Goal: Task Accomplishment & Management: Use online tool/utility

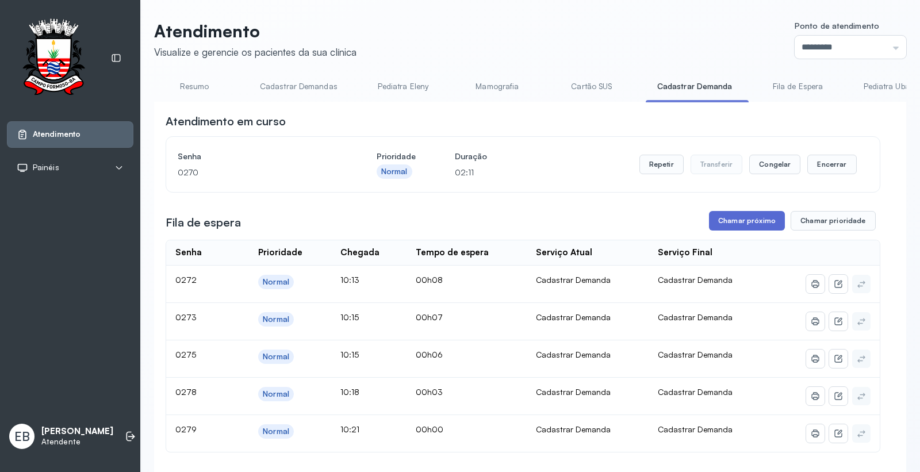
click at [750, 220] on button "Chamar próximo" at bounding box center [747, 221] width 76 height 20
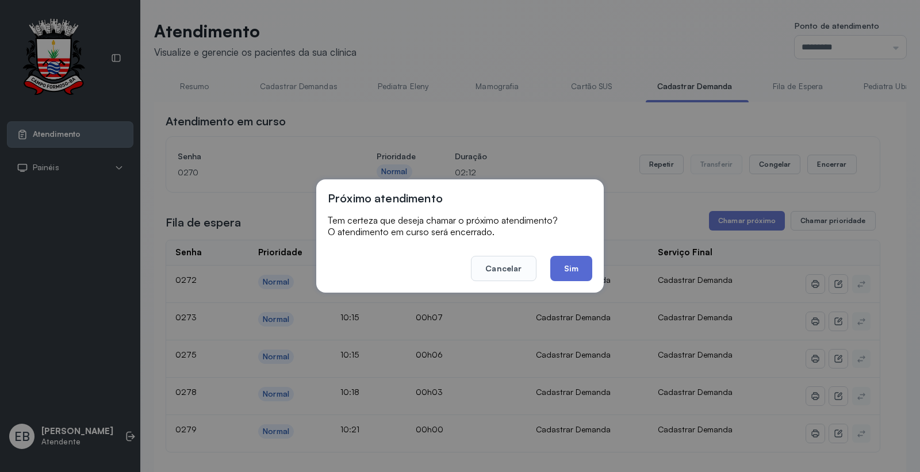
click at [578, 265] on button "Sim" at bounding box center [571, 268] width 42 height 25
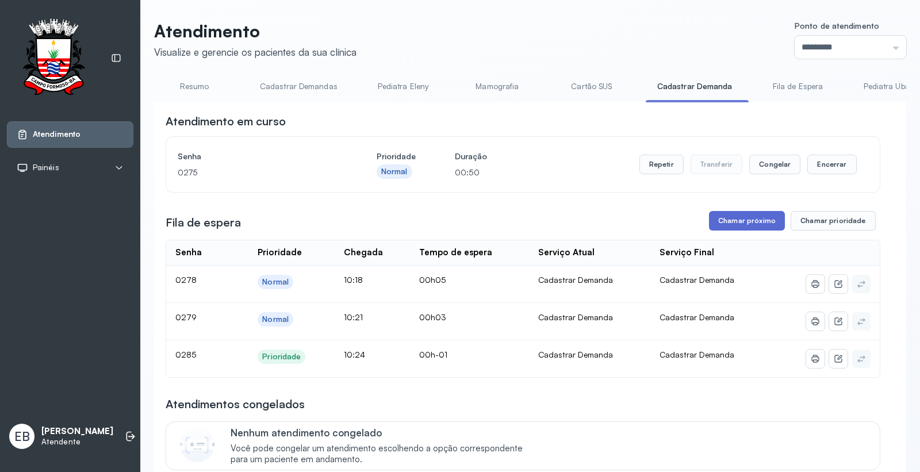
click at [759, 220] on button "Chamar próximo" at bounding box center [747, 221] width 76 height 20
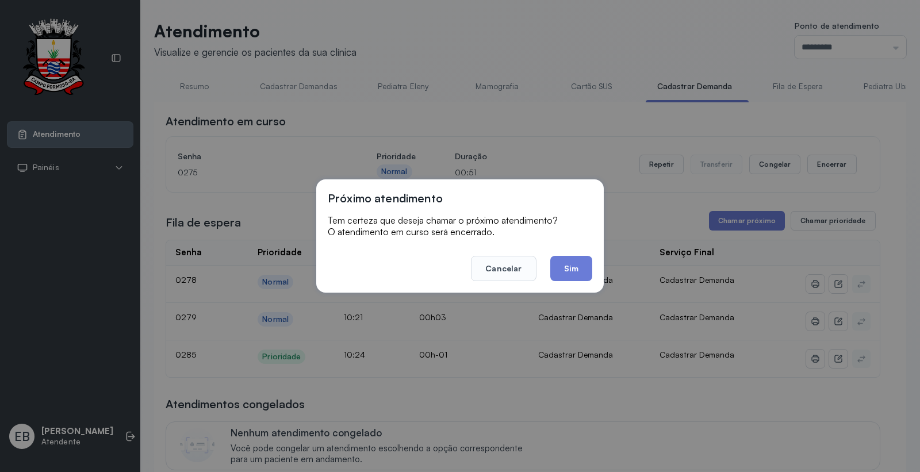
drag, startPoint x: 568, startPoint y: 269, endPoint x: 579, endPoint y: 281, distance: 16.3
click at [568, 269] on button "Sim" at bounding box center [571, 268] width 42 height 25
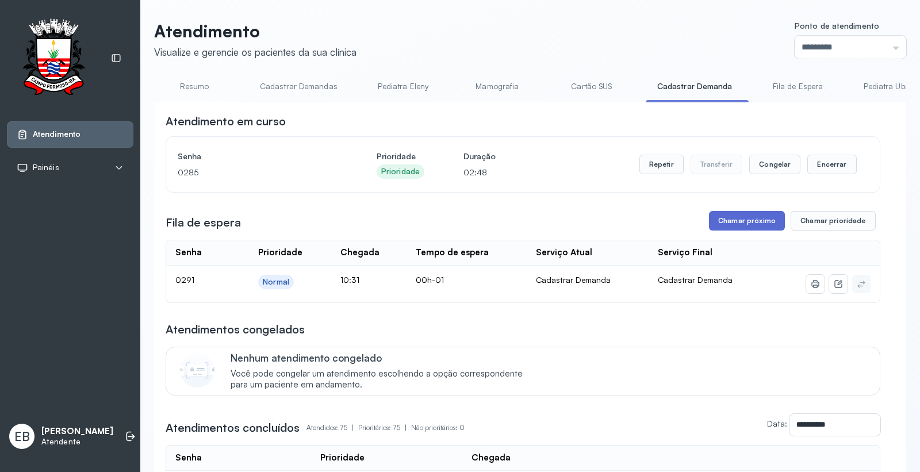
click at [748, 223] on button "Chamar próximo" at bounding box center [747, 221] width 76 height 20
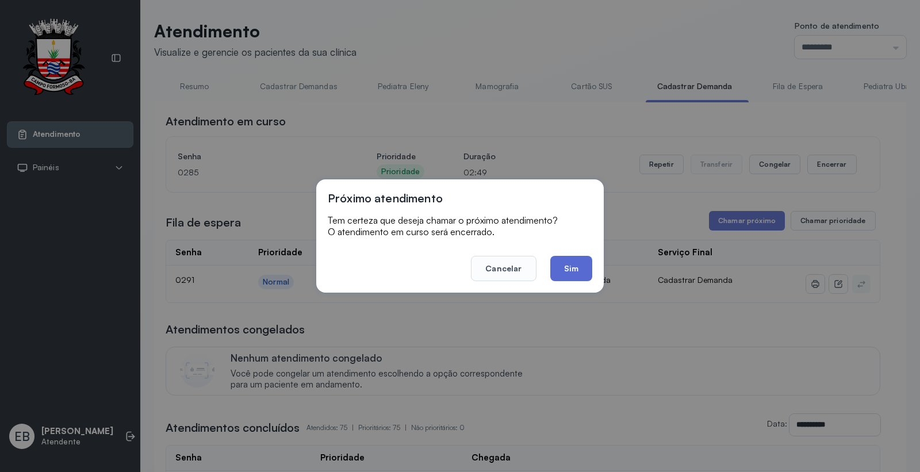
click at [564, 262] on button "Sim" at bounding box center [571, 268] width 42 height 25
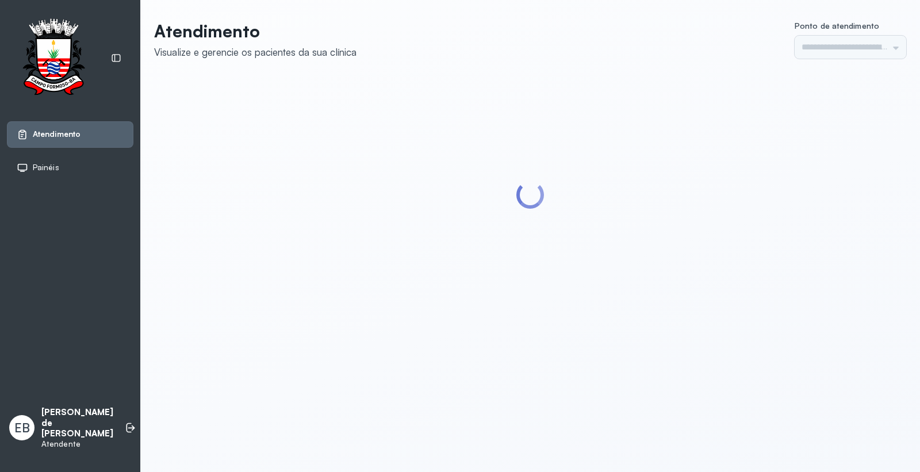
type input "*********"
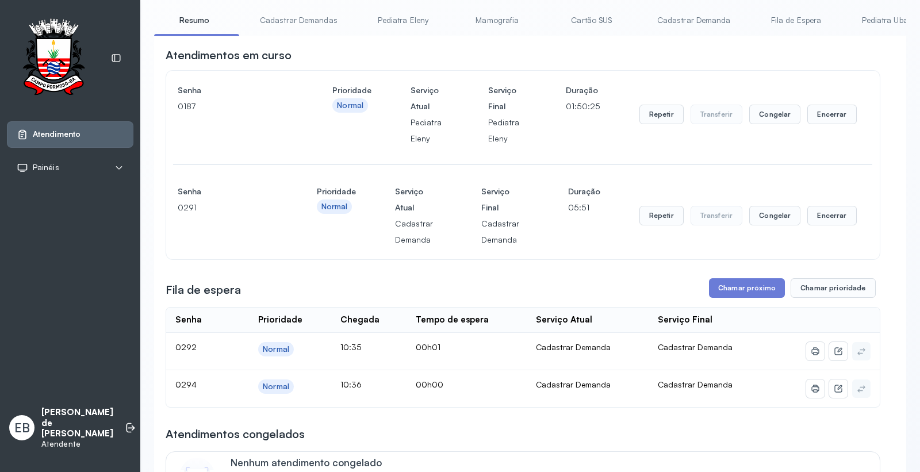
scroll to position [192, 0]
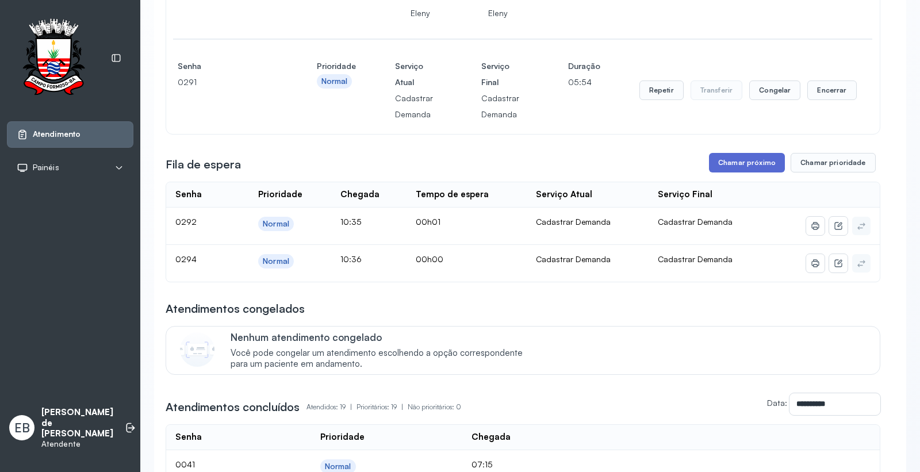
click at [727, 167] on button "Chamar próximo" at bounding box center [747, 163] width 76 height 20
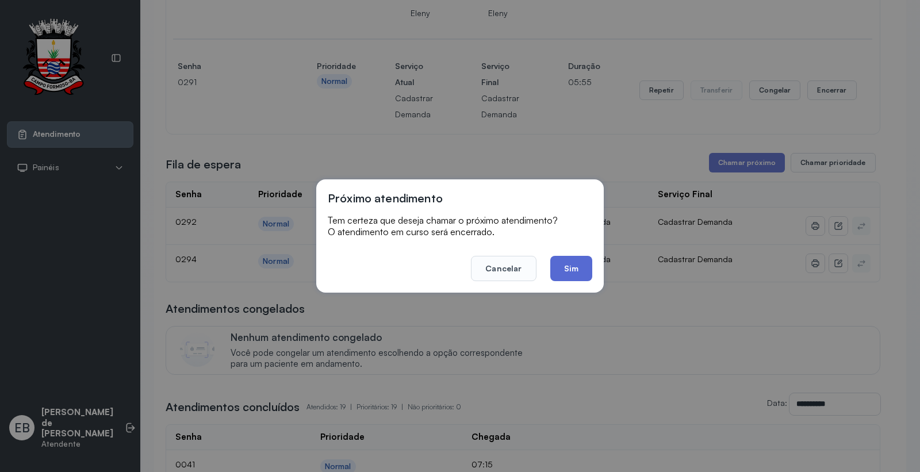
click at [578, 266] on button "Sim" at bounding box center [571, 268] width 42 height 25
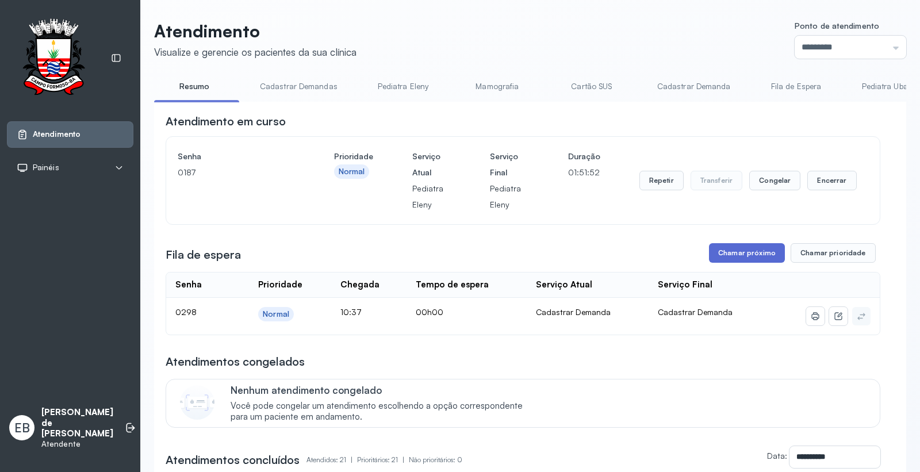
click at [724, 253] on button "Chamar próximo" at bounding box center [747, 253] width 76 height 20
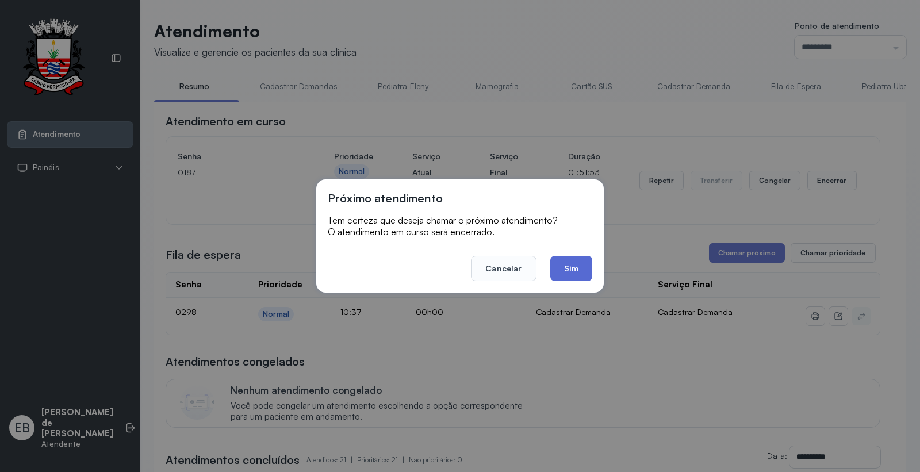
click at [563, 257] on button "Sim" at bounding box center [571, 268] width 42 height 25
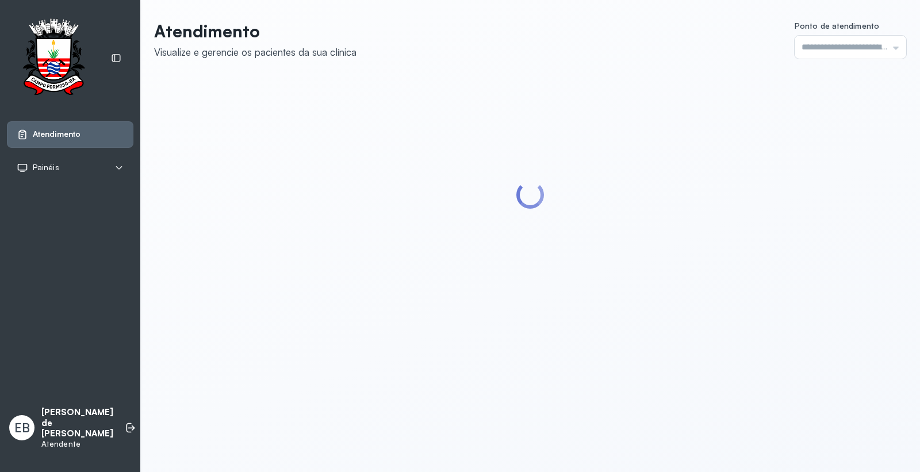
type input "*********"
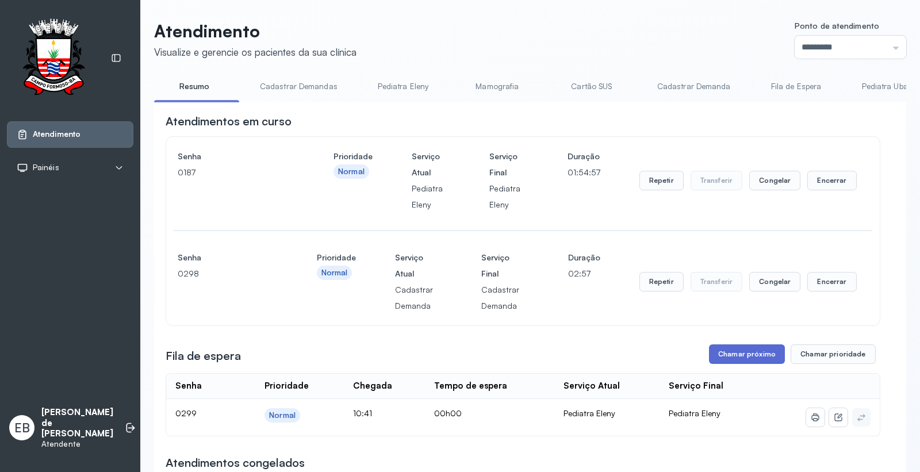
click at [740, 364] on button "Chamar próximo" at bounding box center [747, 355] width 76 height 20
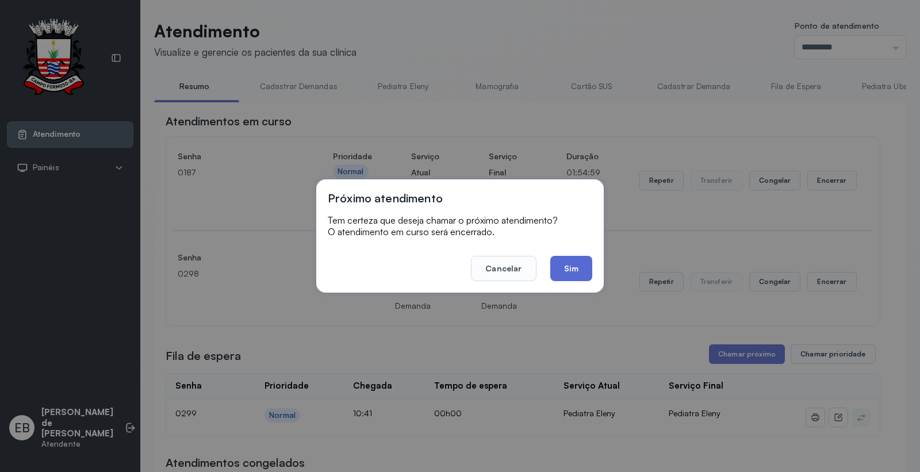
click at [557, 266] on button "Sim" at bounding box center [571, 268] width 42 height 25
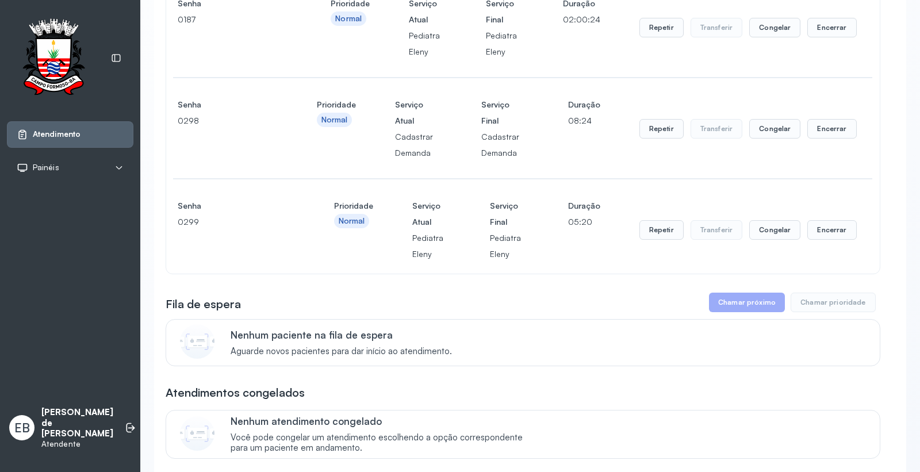
scroll to position [192, 0]
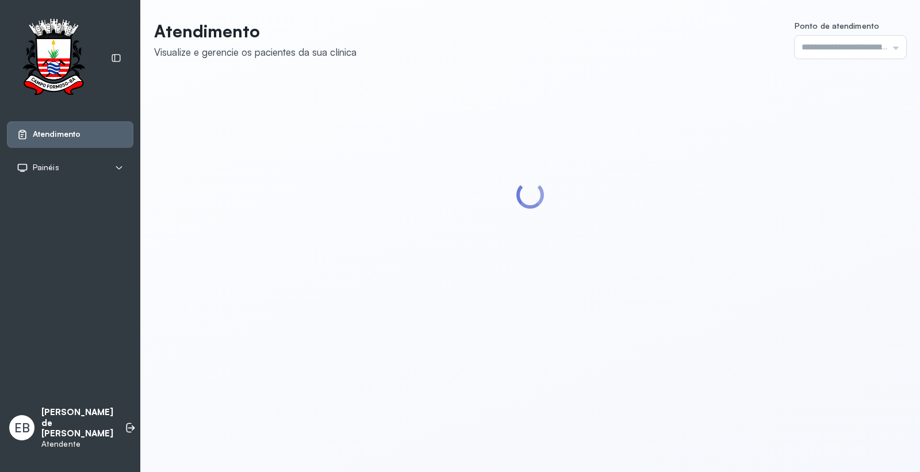
type input "*********"
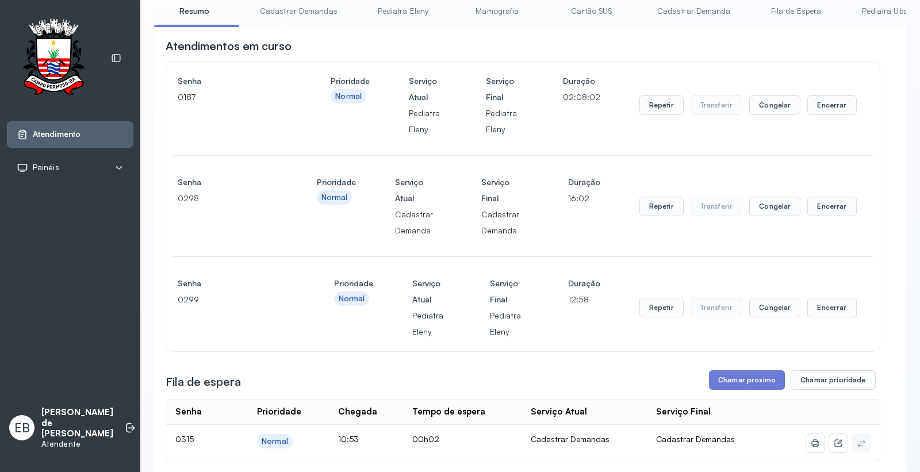
scroll to position [192, 0]
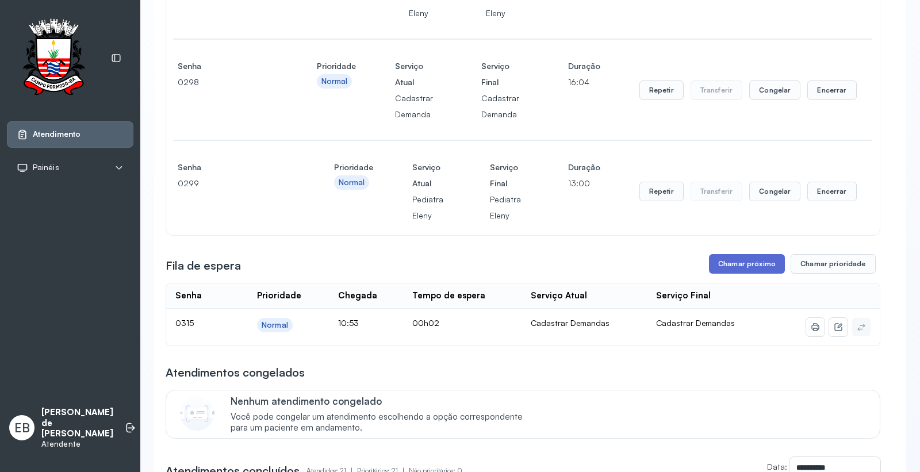
click at [729, 260] on button "Chamar próximo" at bounding box center [747, 264] width 76 height 20
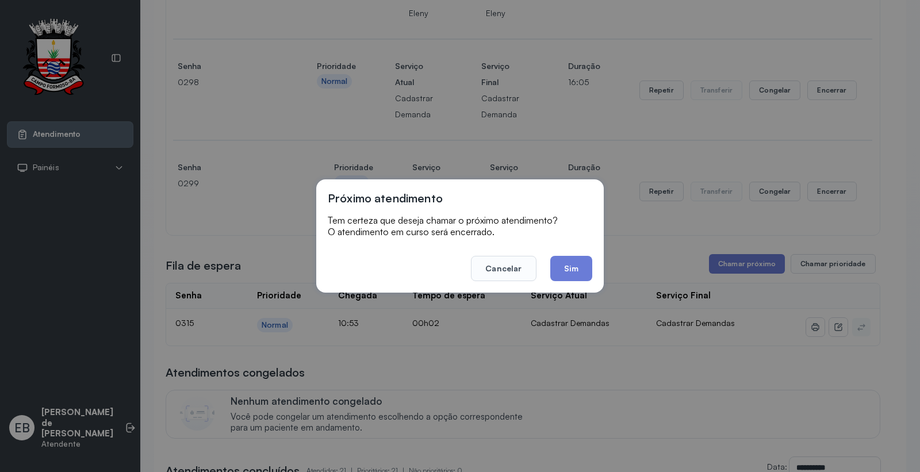
click at [579, 272] on button "Sim" at bounding box center [571, 268] width 42 height 25
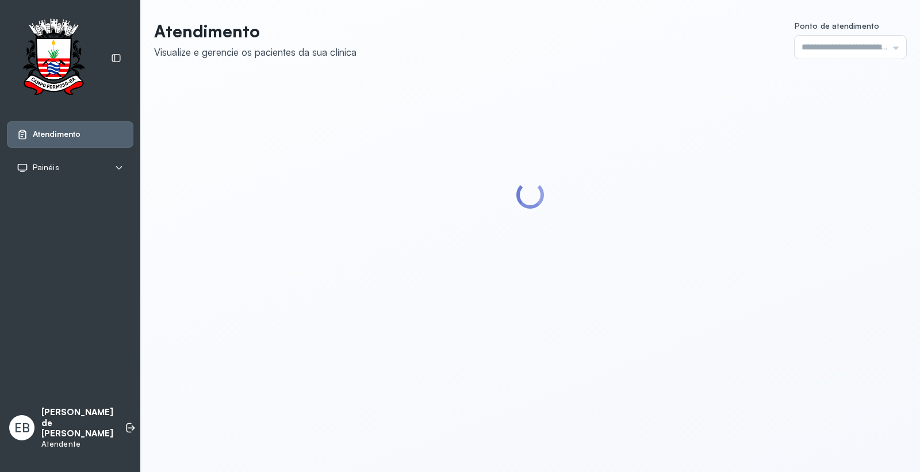
type input "*********"
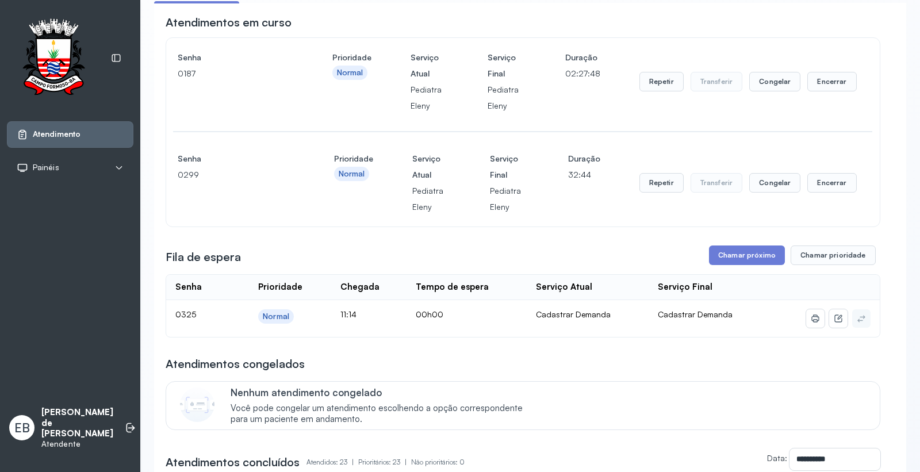
scroll to position [128, 0]
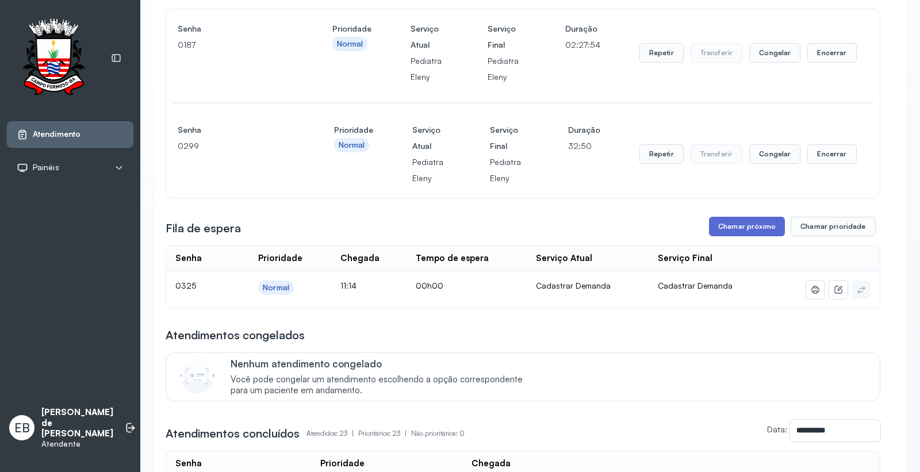
click at [754, 231] on button "Chamar próximo" at bounding box center [747, 227] width 76 height 20
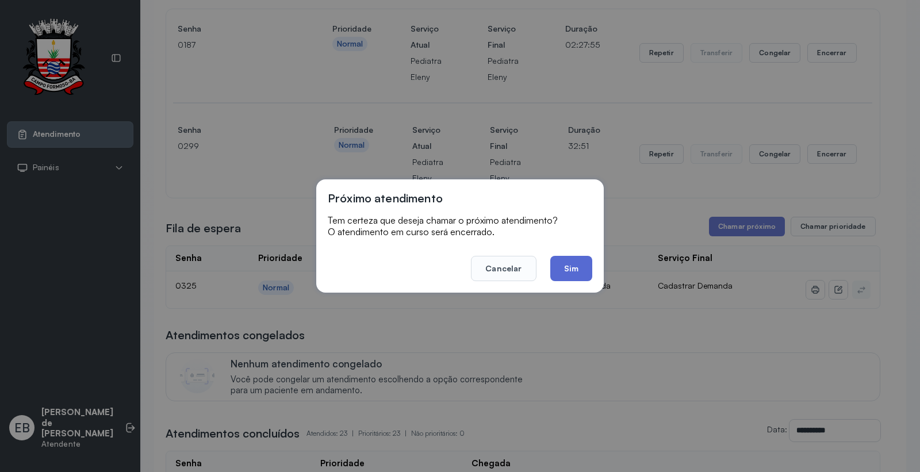
click at [574, 272] on button "Sim" at bounding box center [571, 268] width 42 height 25
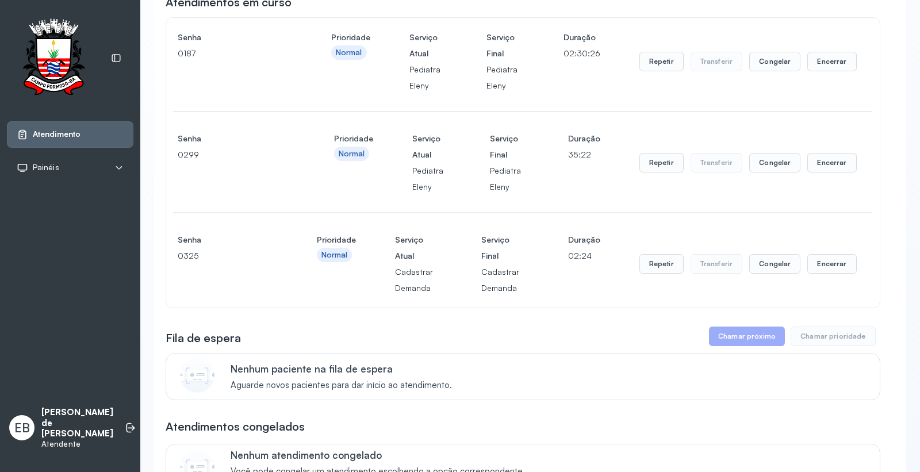
scroll to position [0, 0]
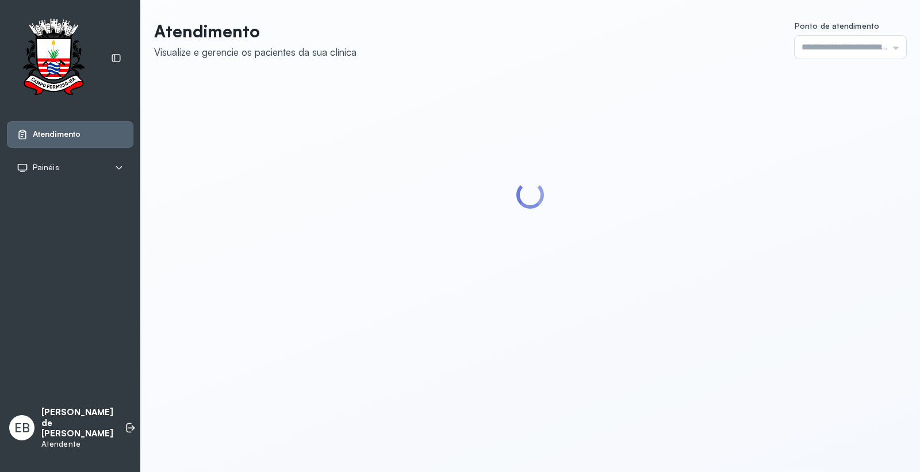
type input "*********"
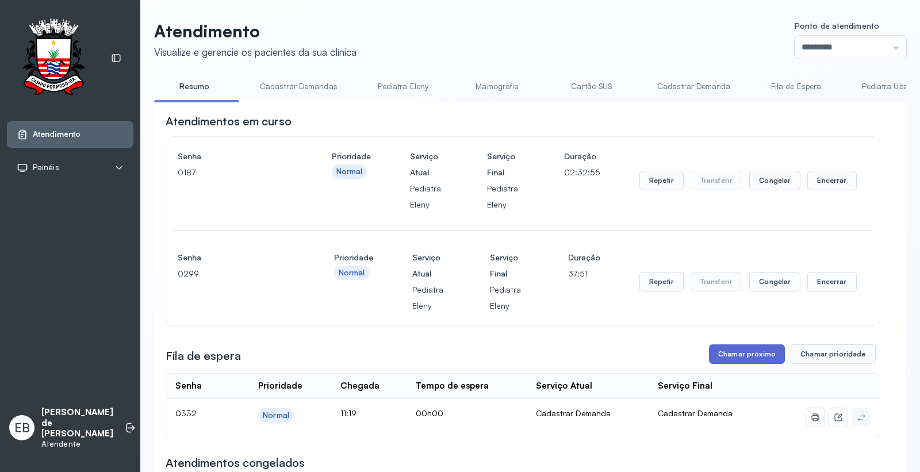
click at [743, 353] on button "Chamar próximo" at bounding box center [747, 355] width 76 height 20
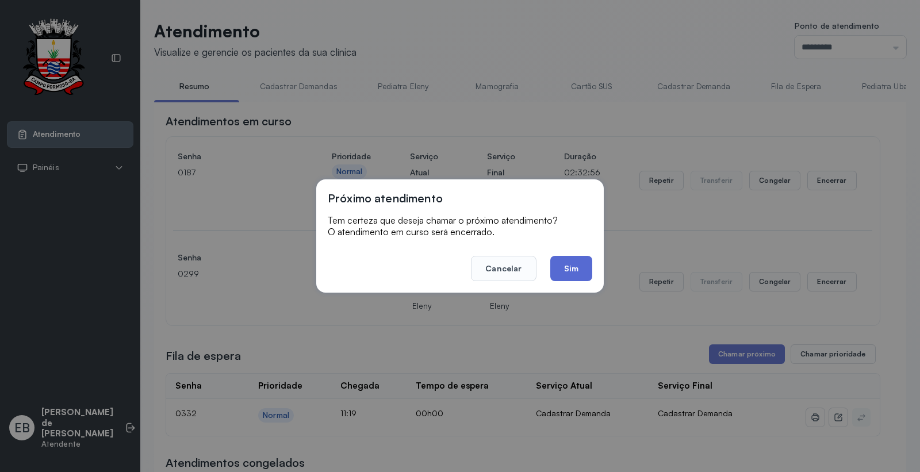
click at [561, 262] on button "Sim" at bounding box center [571, 268] width 42 height 25
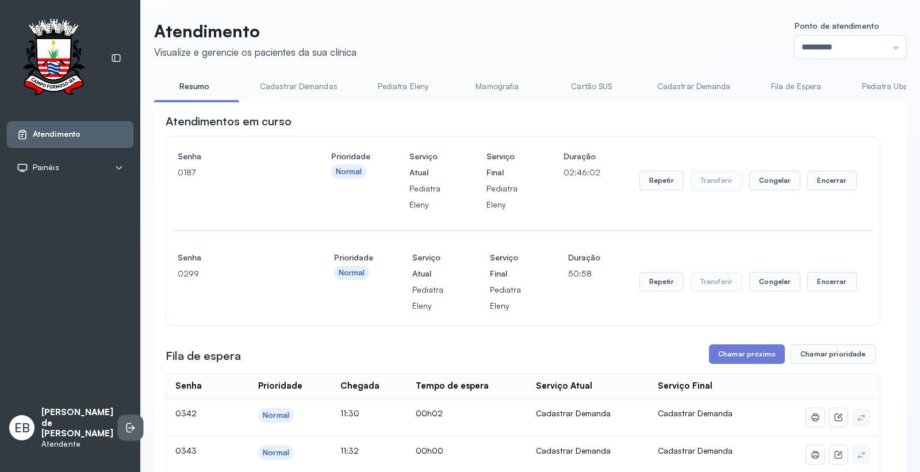
click at [125, 434] on icon at bounding box center [131, 428] width 12 height 12
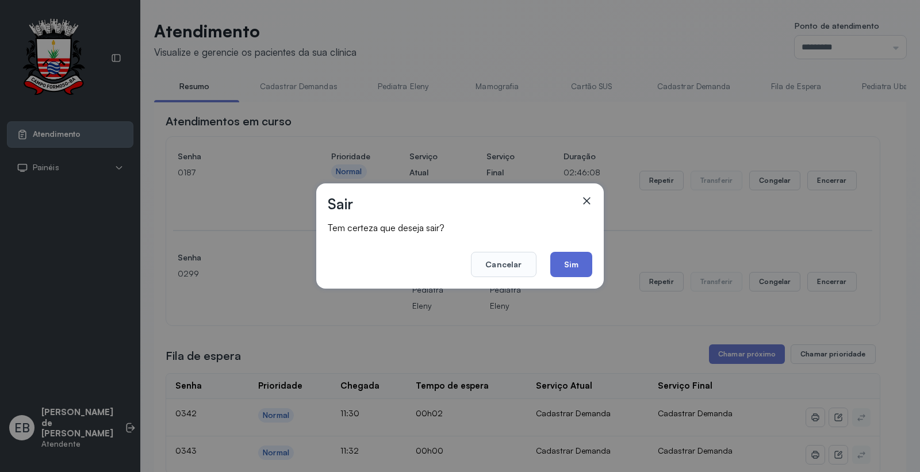
click at [573, 262] on button "Sim" at bounding box center [571, 264] width 42 height 25
